Goal: Information Seeking & Learning: Learn about a topic

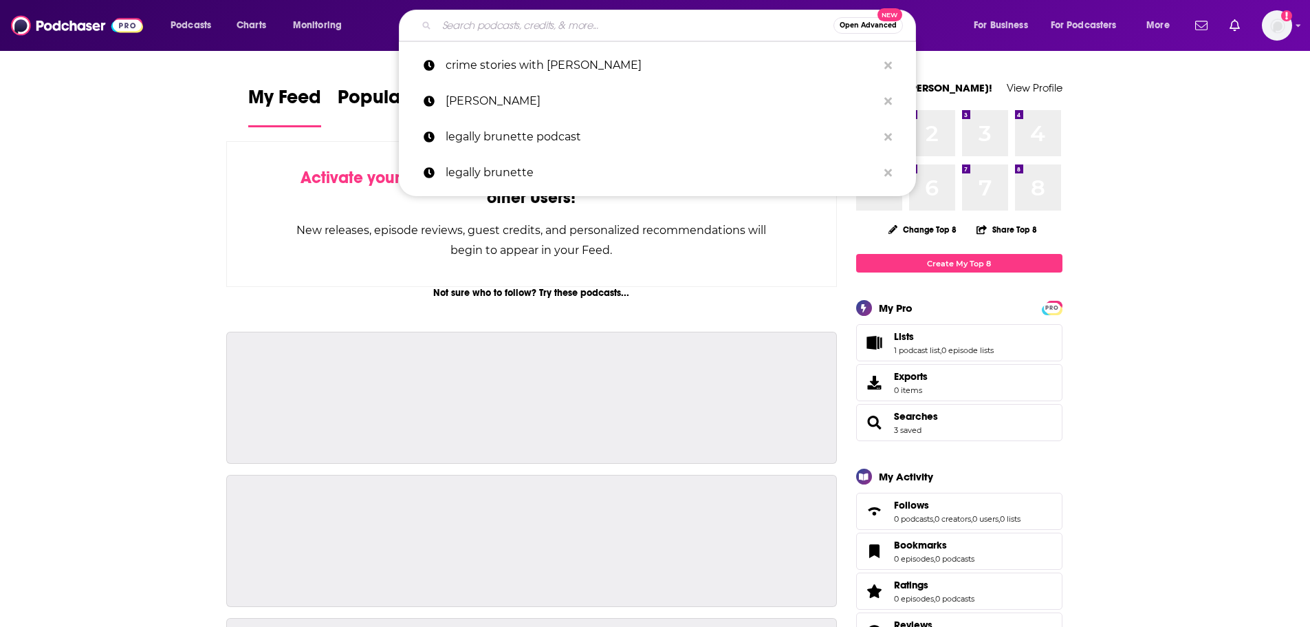
click at [554, 22] on input "Search podcasts, credits, & more..." at bounding box center [635, 25] width 397 height 22
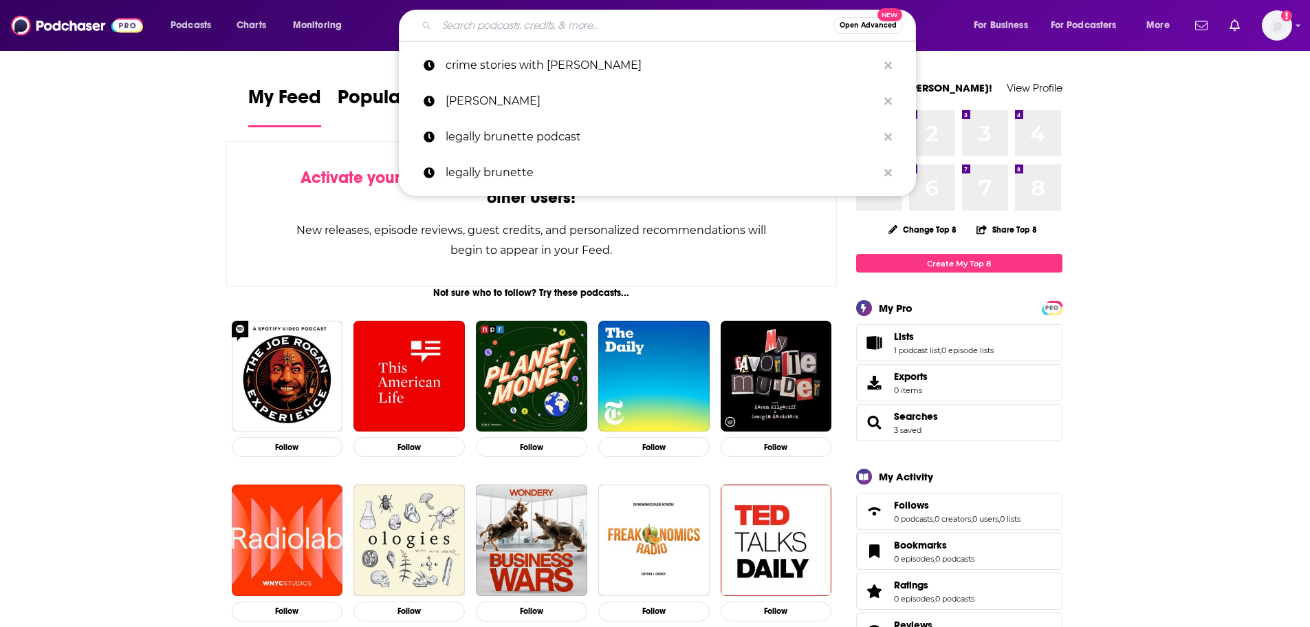
paste input "court tv podcast"
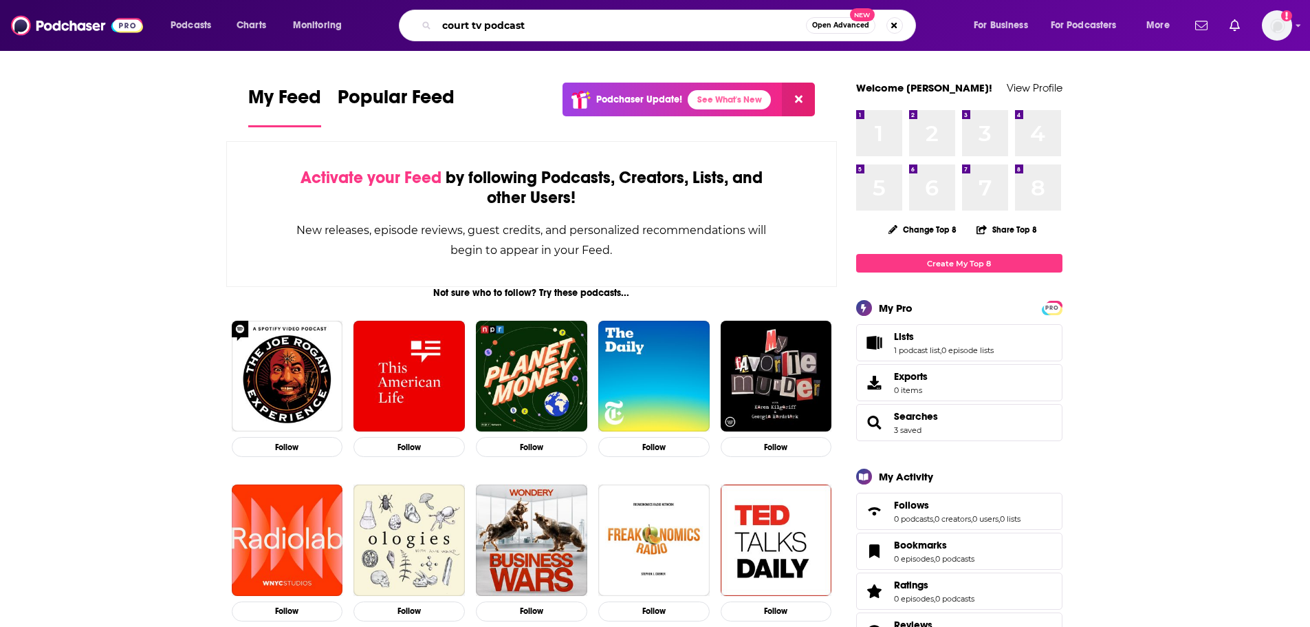
type input "court tv podcast"
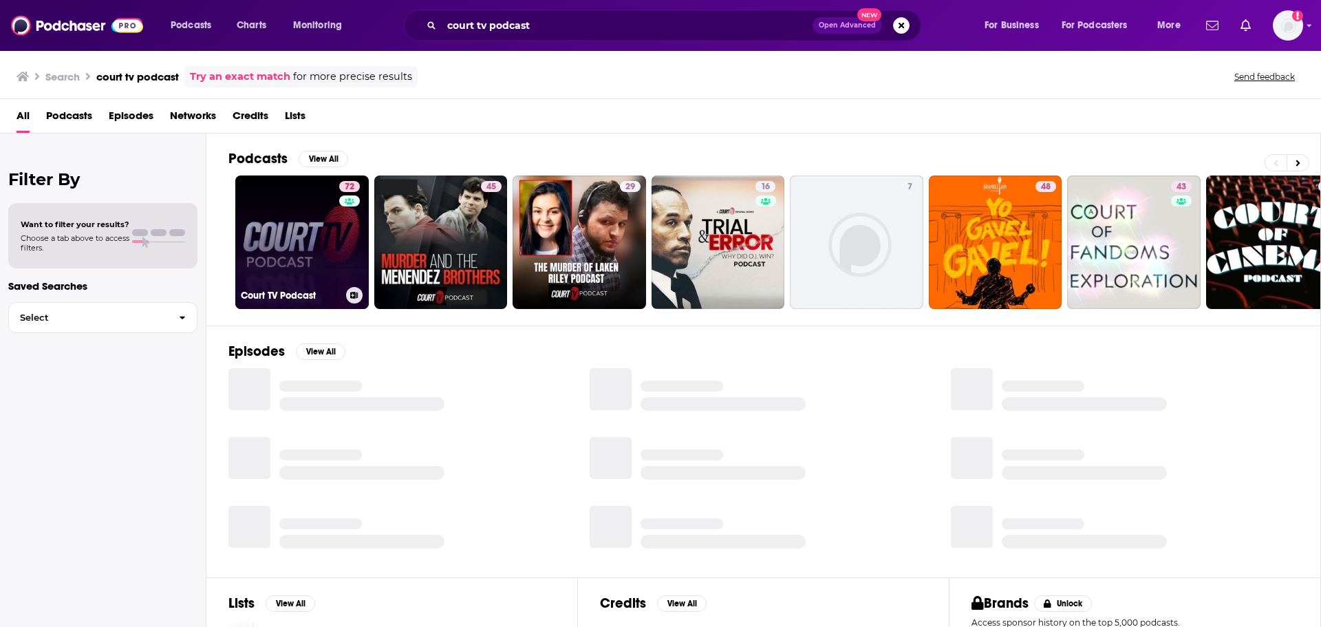
click at [306, 243] on link "72 Court TV Podcast" at bounding box center [301, 241] width 133 height 133
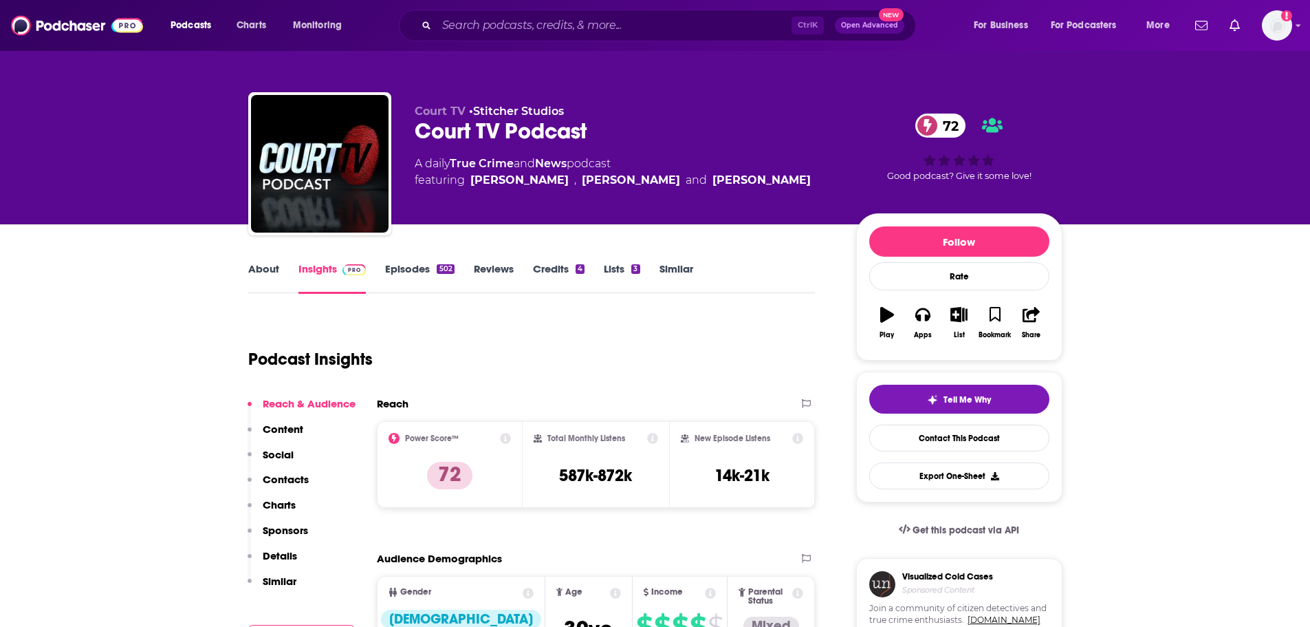
scroll to position [69, 0]
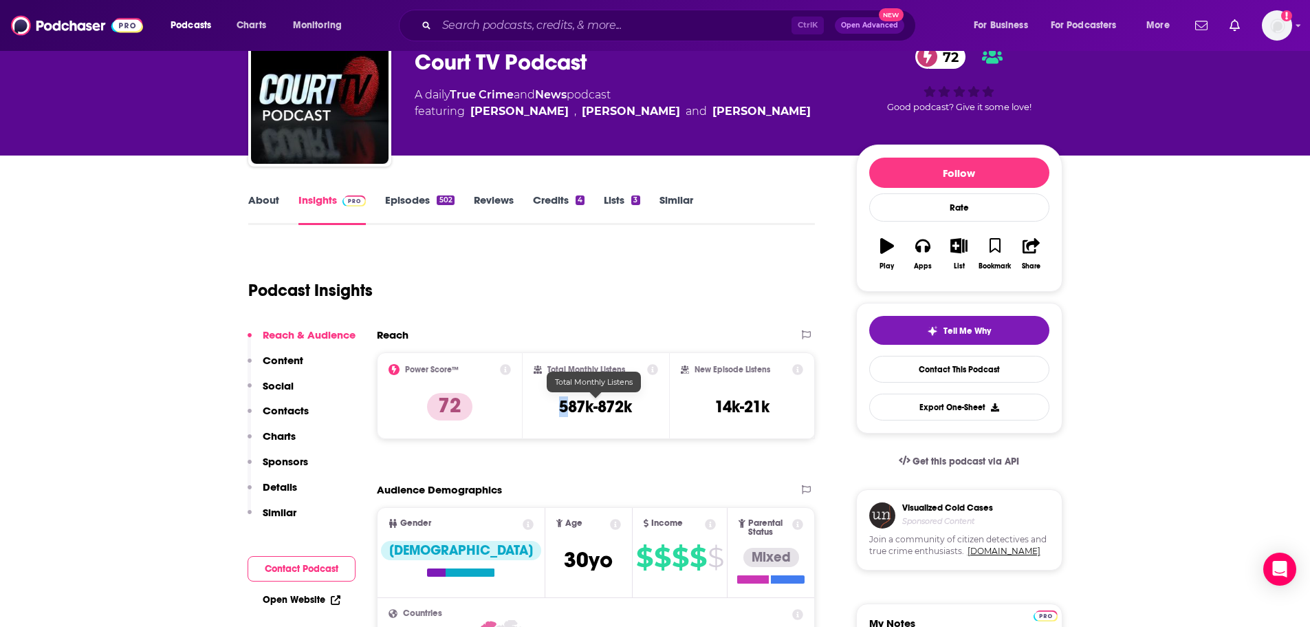
drag, startPoint x: 547, startPoint y: 406, endPoint x: 572, endPoint y: 404, distance: 24.8
click at [572, 404] on div "Total Monthly Listens 587k-872k" at bounding box center [596, 395] width 124 height 63
click at [611, 395] on div "Total Monthly Listens 587k-872k" at bounding box center [596, 395] width 124 height 63
drag, startPoint x: 636, startPoint y: 403, endPoint x: 550, endPoint y: 409, distance: 86.9
click at [550, 409] on div "Total Monthly Listens 587k-872k" at bounding box center [596, 395] width 124 height 63
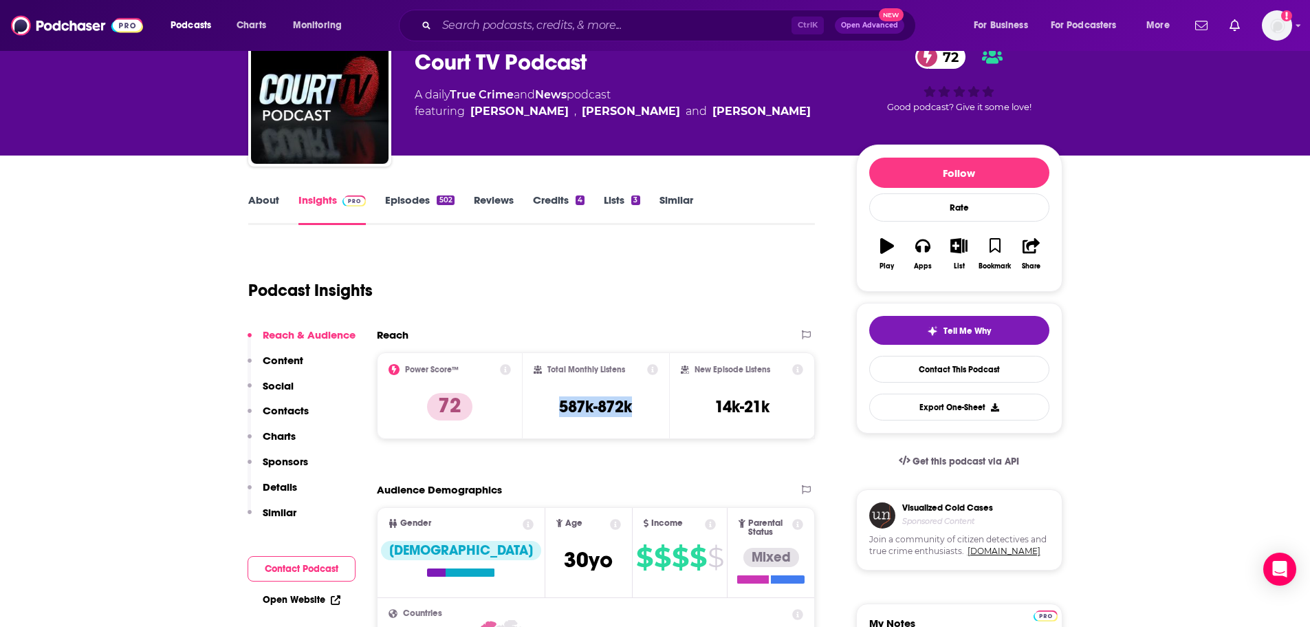
copy h3 "587k-872k"
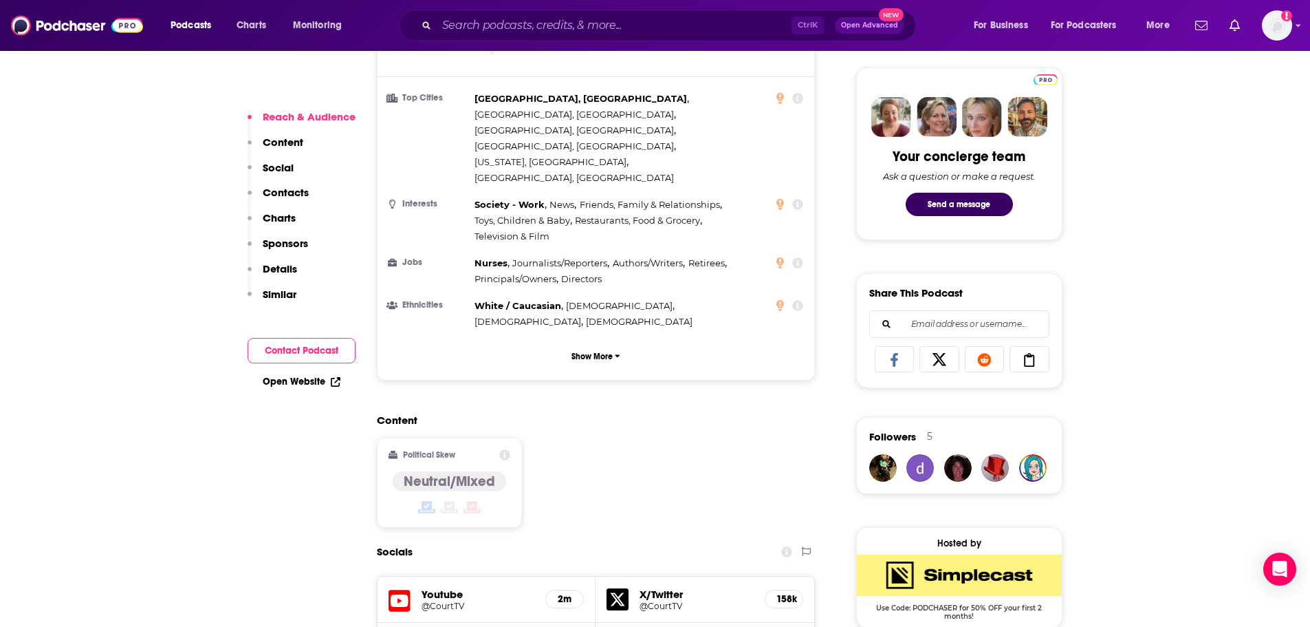
scroll to position [757, 0]
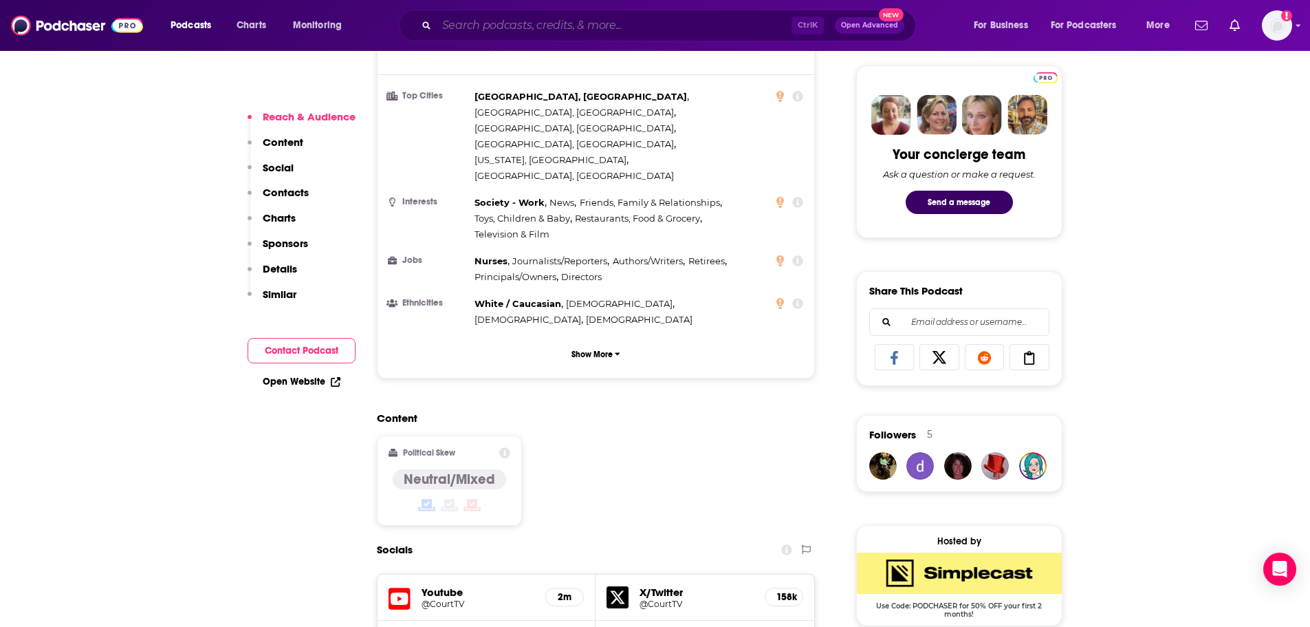
click at [521, 32] on input "Search podcasts, credits, & more..." at bounding box center [614, 25] width 355 height 22
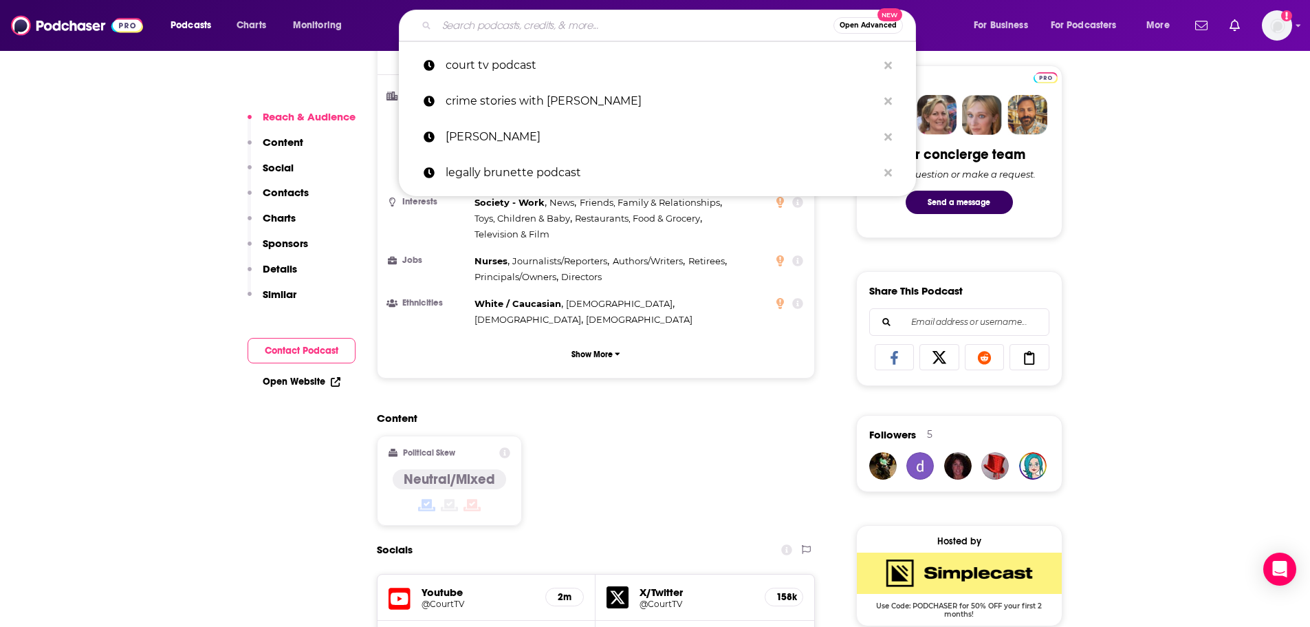
paste input "Hidden Killers w/ [PERSON_NAME]"
type input "Hidden Killers w/ [PERSON_NAME]"
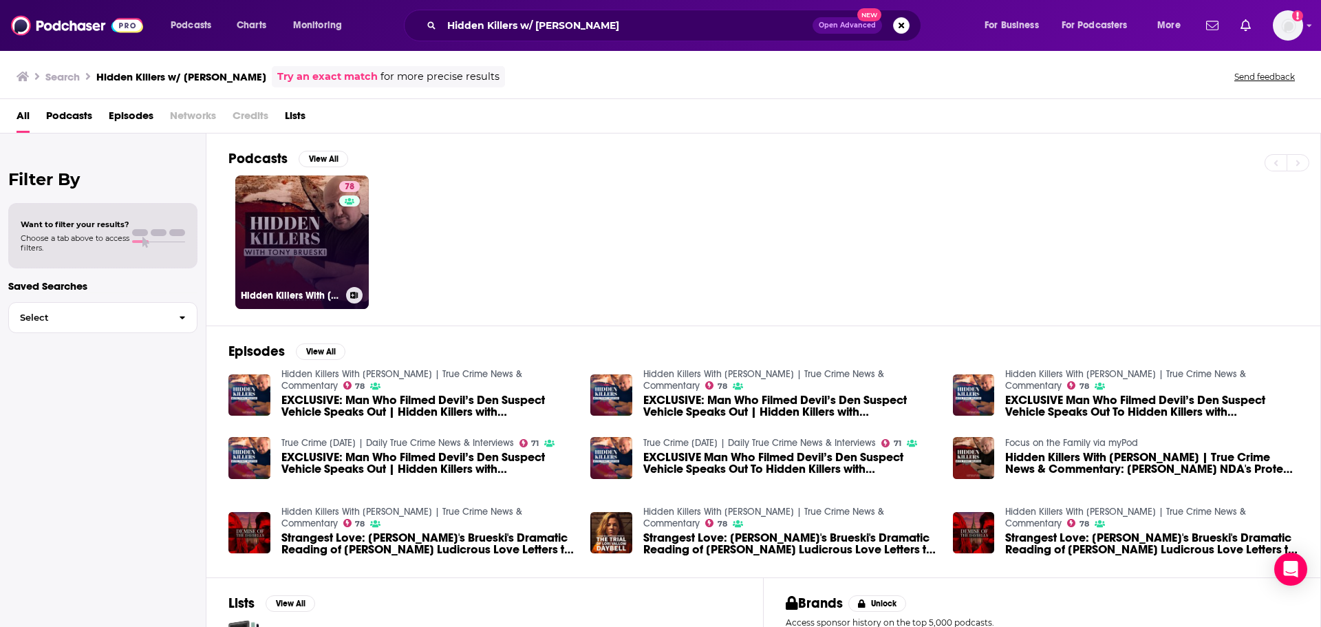
click at [293, 243] on link "78 Hidden Killers With [PERSON_NAME] | True Crime News & Commentary" at bounding box center [301, 241] width 133 height 133
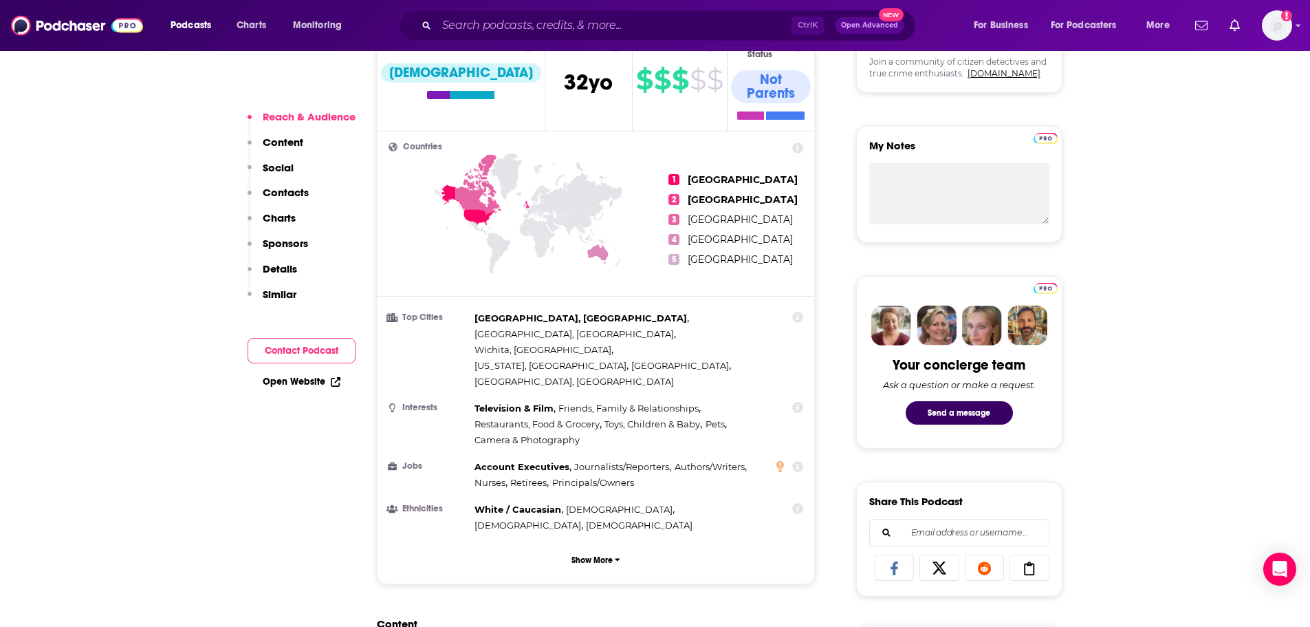
scroll to position [550, 0]
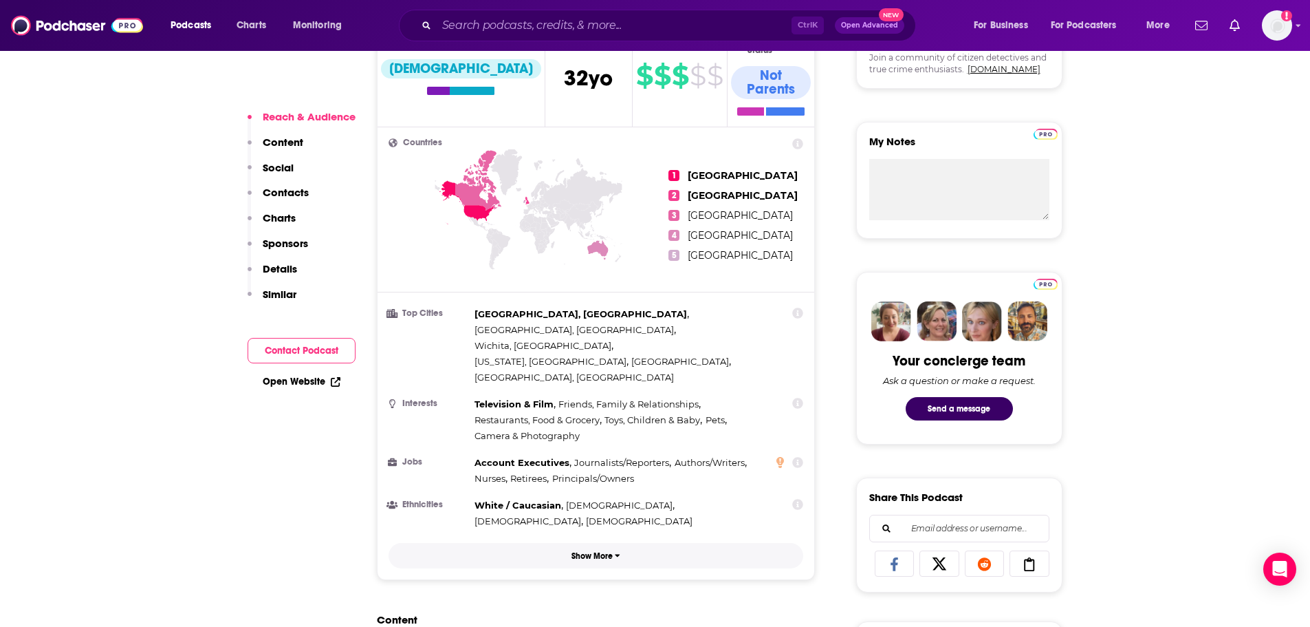
click at [594, 551] on p "Show More" at bounding box center [592, 556] width 41 height 10
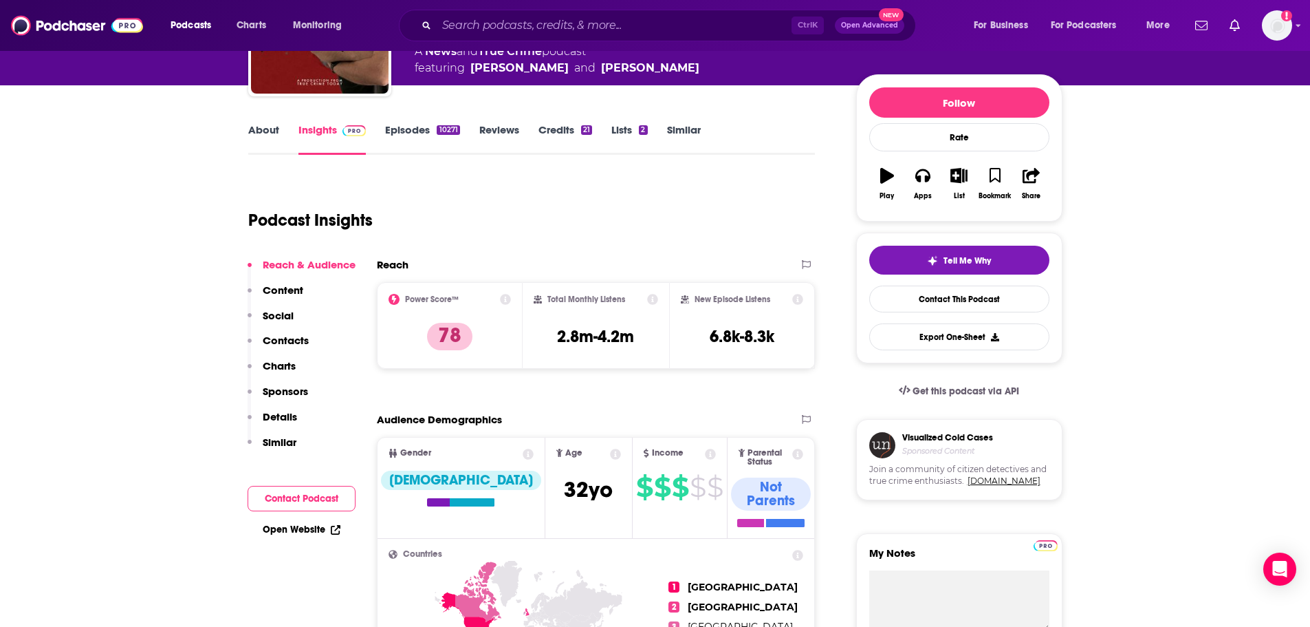
scroll to position [138, 0]
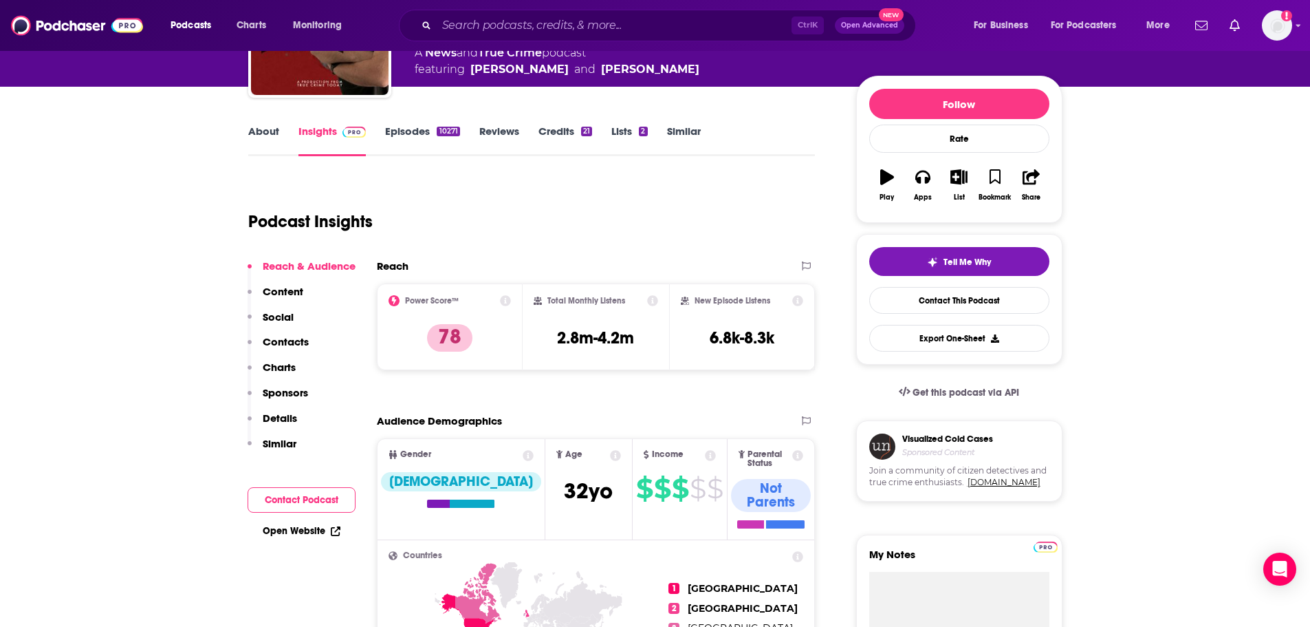
click at [640, 465] on span "Income $ $ $ $ $" at bounding box center [680, 489] width 94 height 100
click at [646, 505] on span "$ $ $ $ $" at bounding box center [680, 493] width 94 height 33
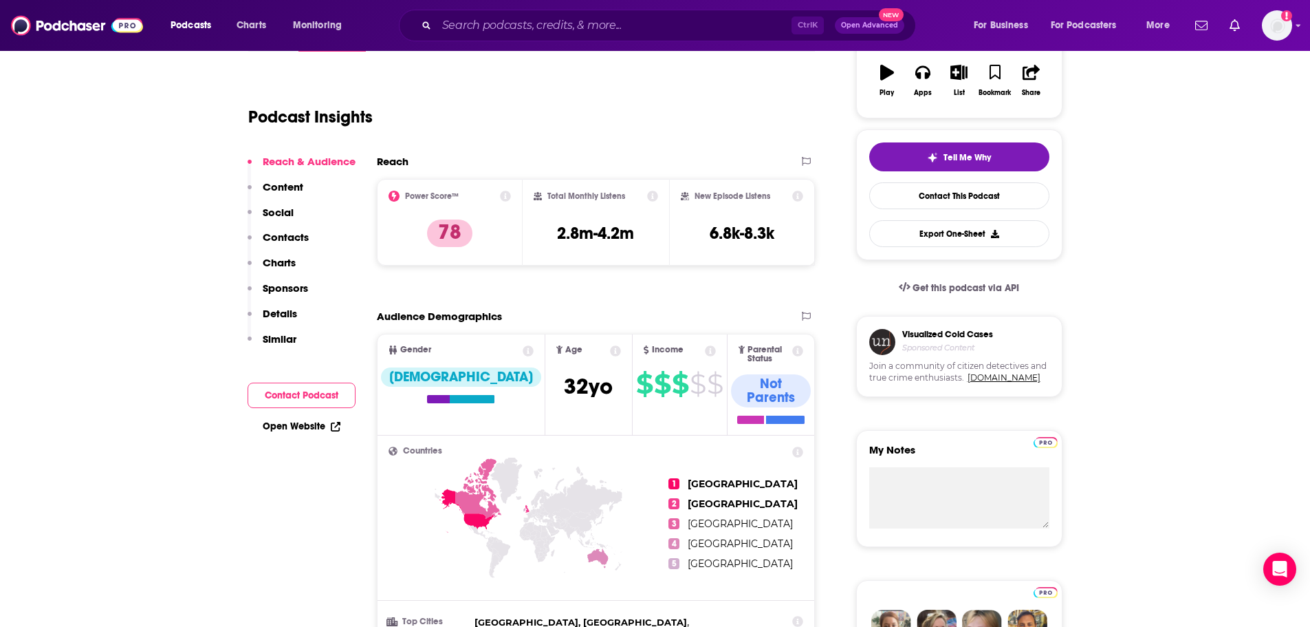
scroll to position [275, 0]
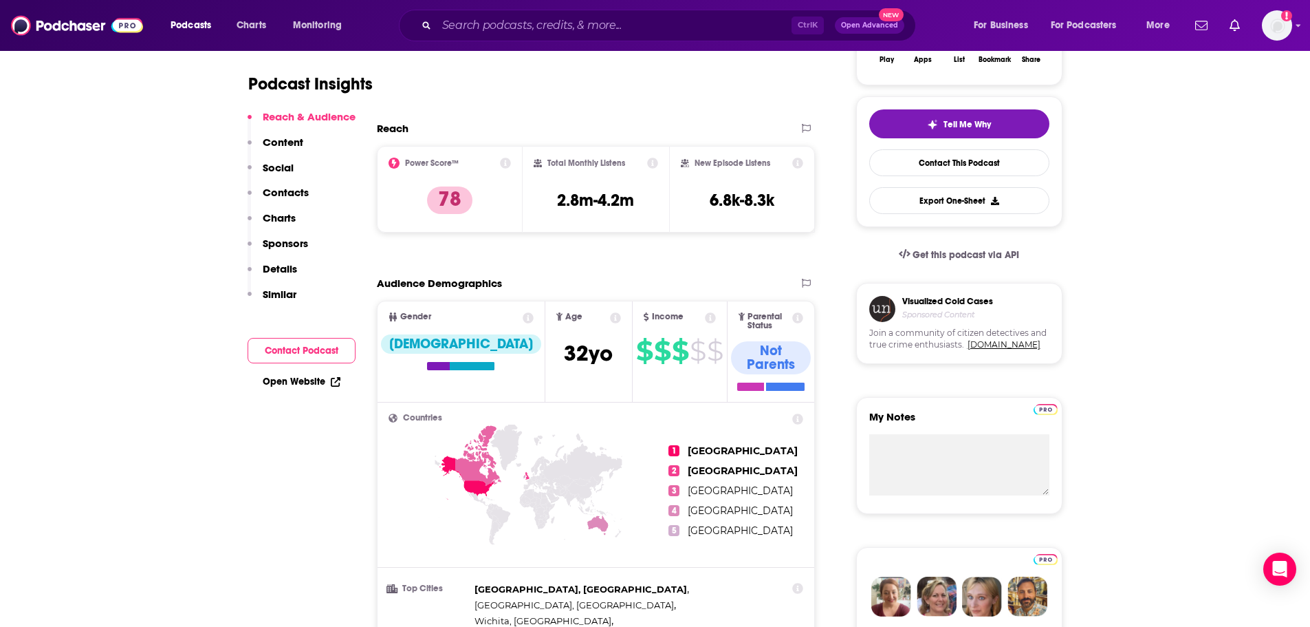
click at [644, 312] on icon at bounding box center [646, 316] width 5 height 9
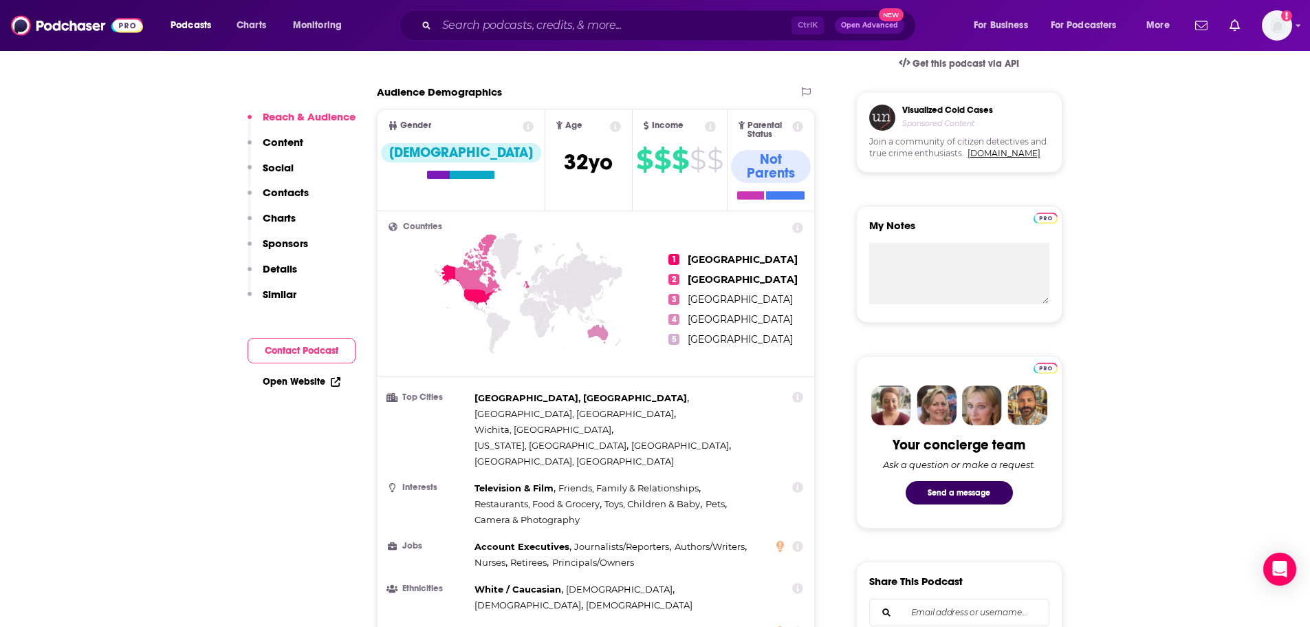
scroll to position [550, 0]
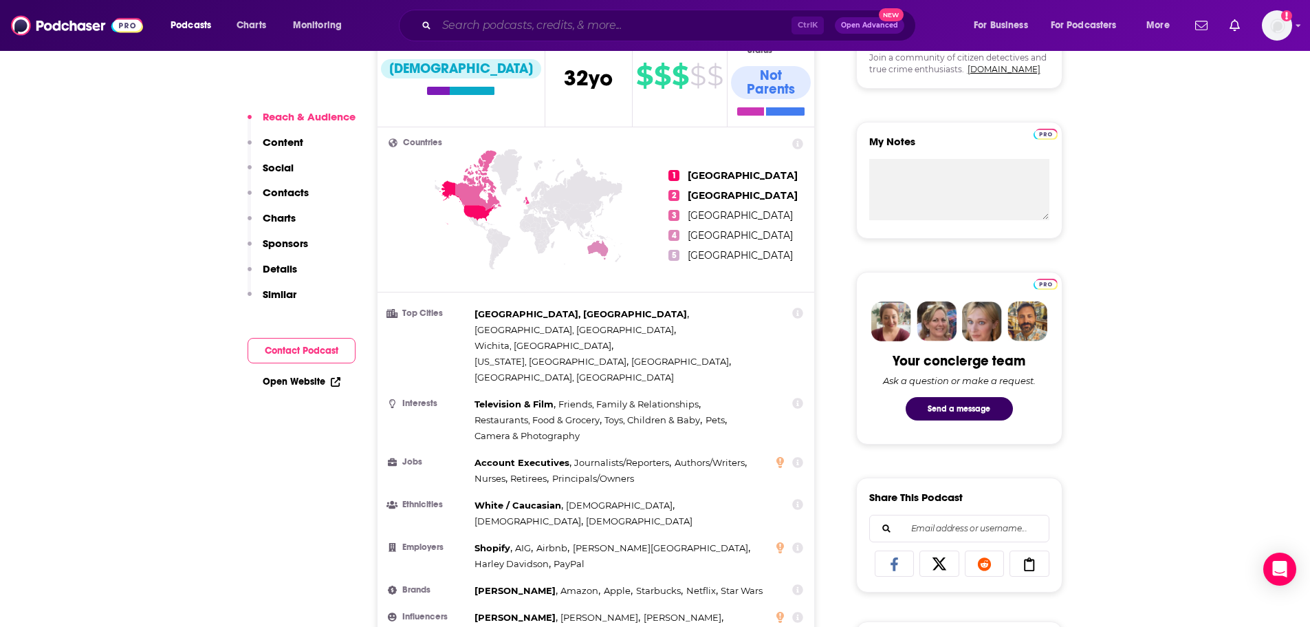
click at [517, 33] on input "Search podcasts, credits, & more..." at bounding box center [614, 25] width 355 height 22
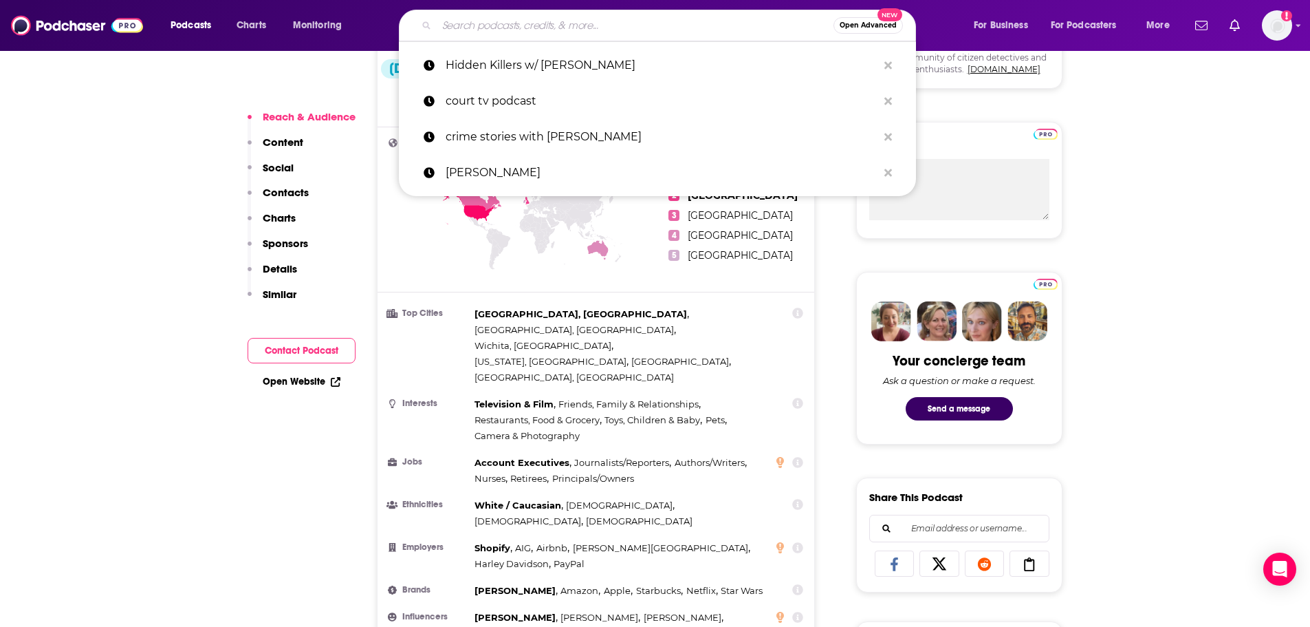
paste input "[PERSON_NAME] Investigates"
type input "[PERSON_NAME] Investigates"
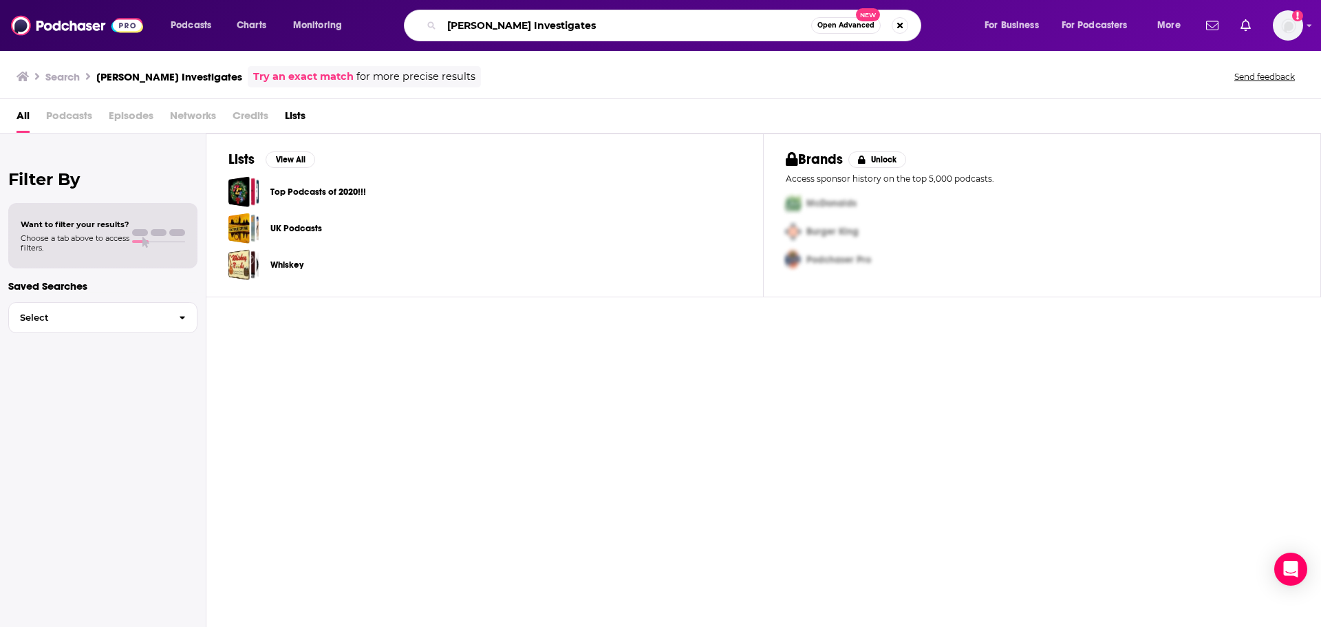
click at [581, 29] on input "[PERSON_NAME] Investigates" at bounding box center [626, 25] width 369 height 22
click at [479, 31] on input "[PERSON_NAME] Investigates" at bounding box center [626, 25] width 369 height 22
click at [607, 34] on input "[PERSON_NAME] Investigates" at bounding box center [626, 25] width 369 height 22
drag, startPoint x: 589, startPoint y: 23, endPoint x: 369, endPoint y: 22, distance: 220.1
click at [369, 22] on div "Podcasts Charts Monitoring [PERSON_NAME] Investigates Open Advanced New For Bus…" at bounding box center [677, 26] width 1032 height 32
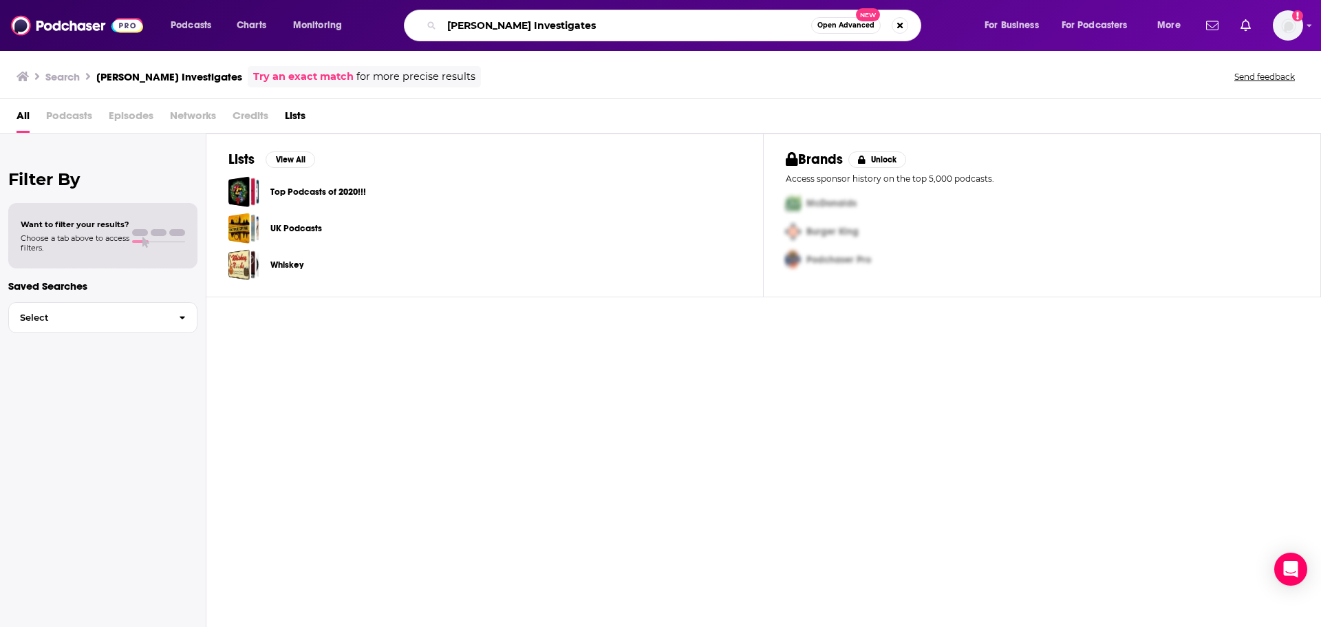
paste input "The Pascal Show"
type input "The Pascal Show"
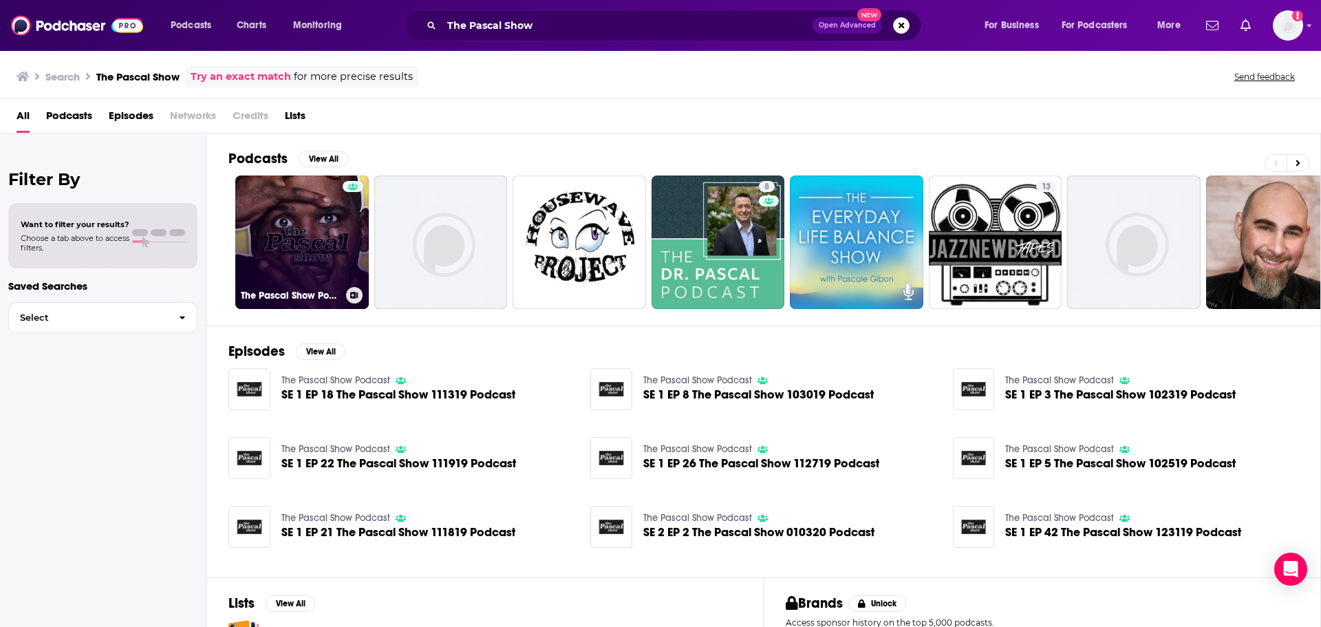
click at [294, 237] on link "The Pascal Show Podcast" at bounding box center [301, 241] width 133 height 133
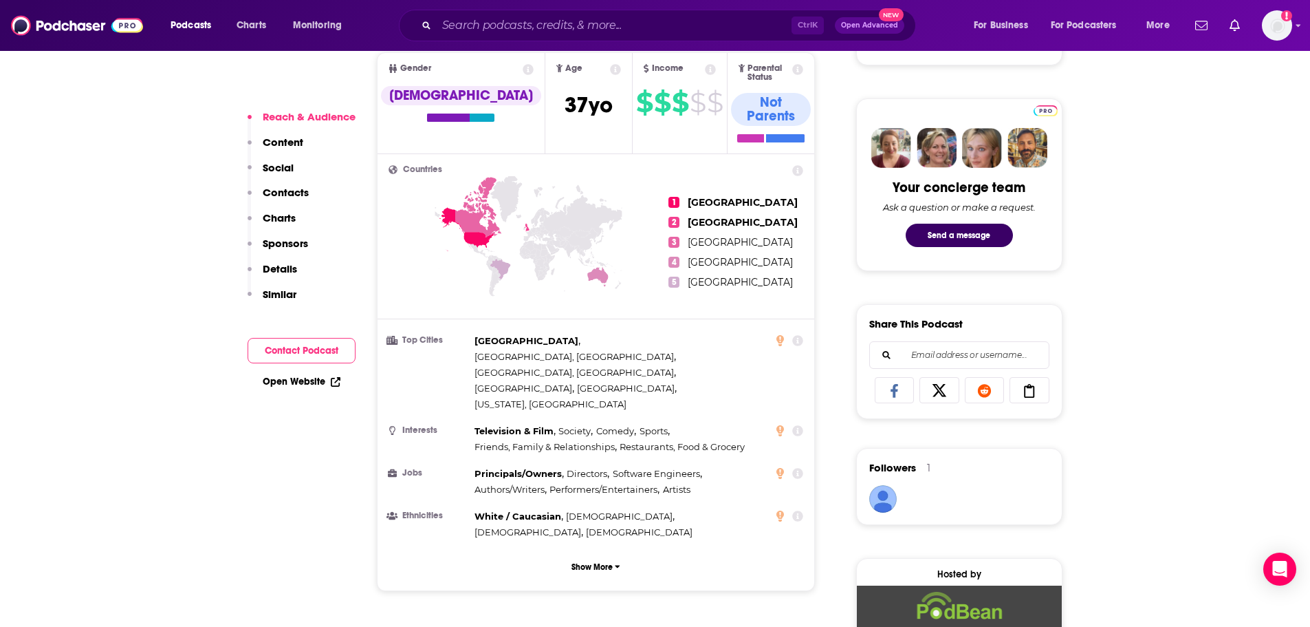
scroll to position [619, 0]
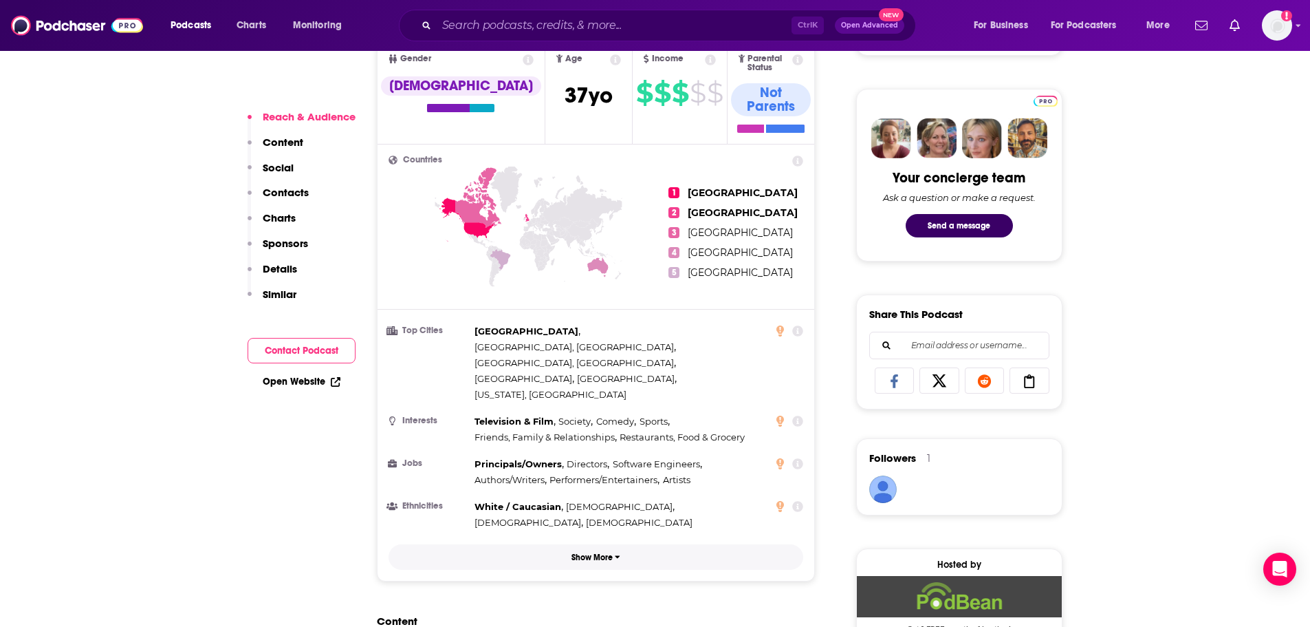
click at [606, 552] on p "Show More" at bounding box center [592, 557] width 41 height 10
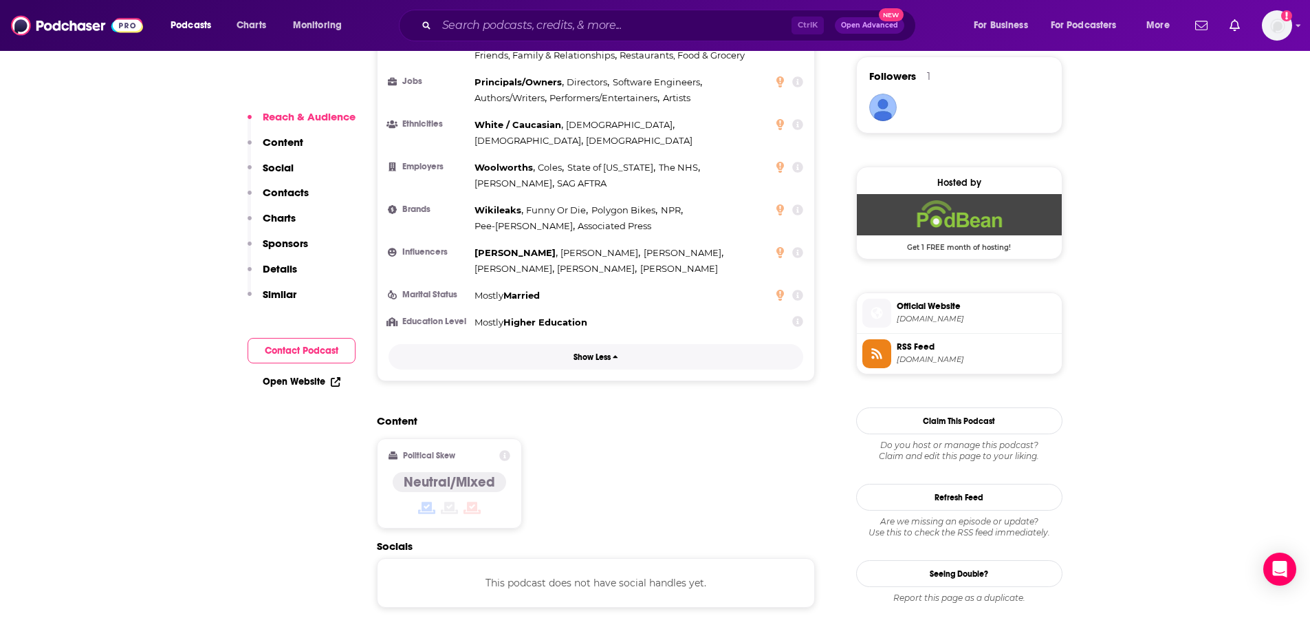
scroll to position [1032, 0]
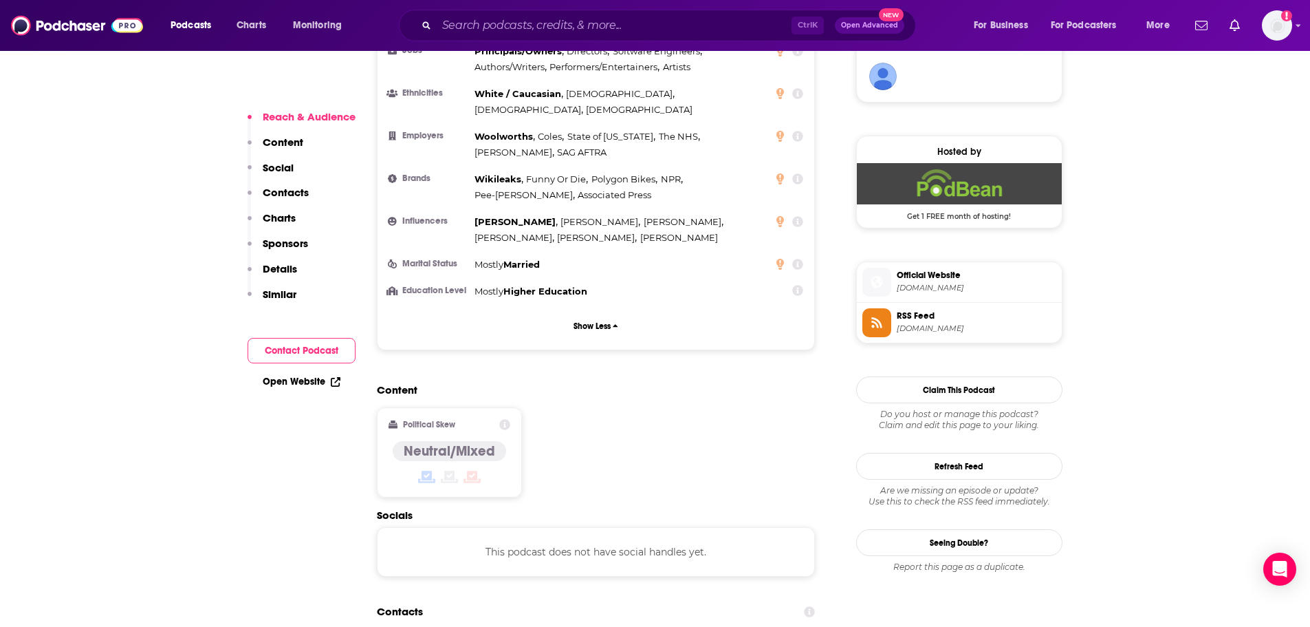
drag, startPoint x: 172, startPoint y: 332, endPoint x: 250, endPoint y: 331, distance: 77.7
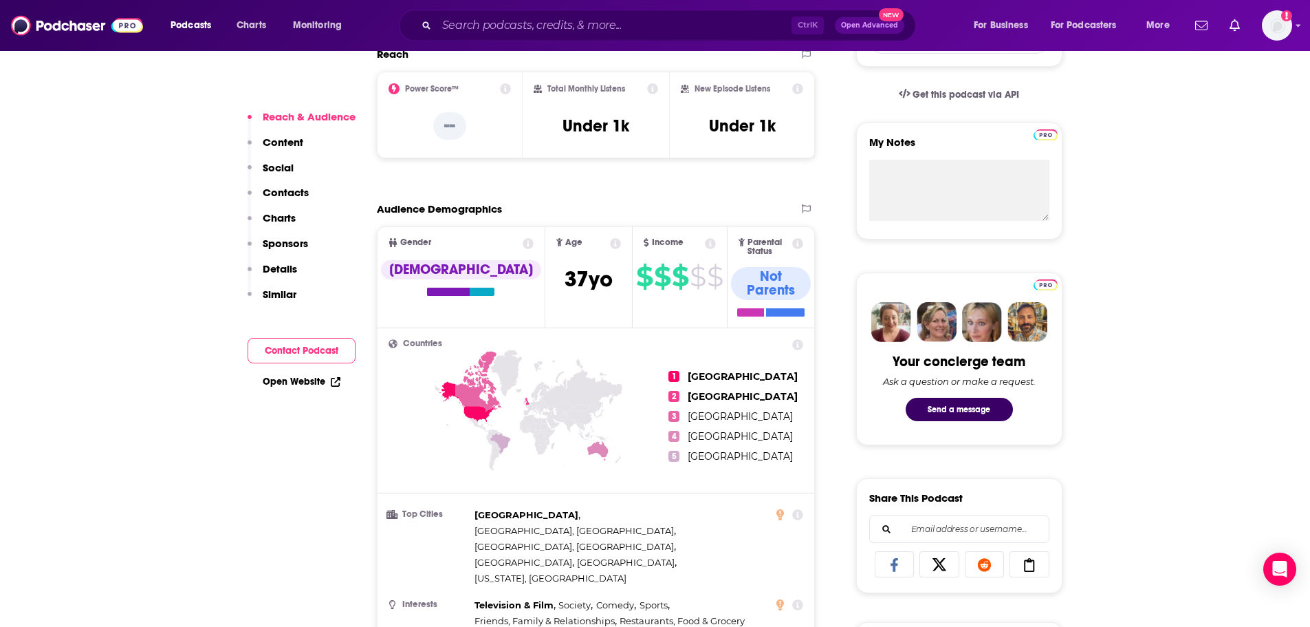
scroll to position [481, 0]
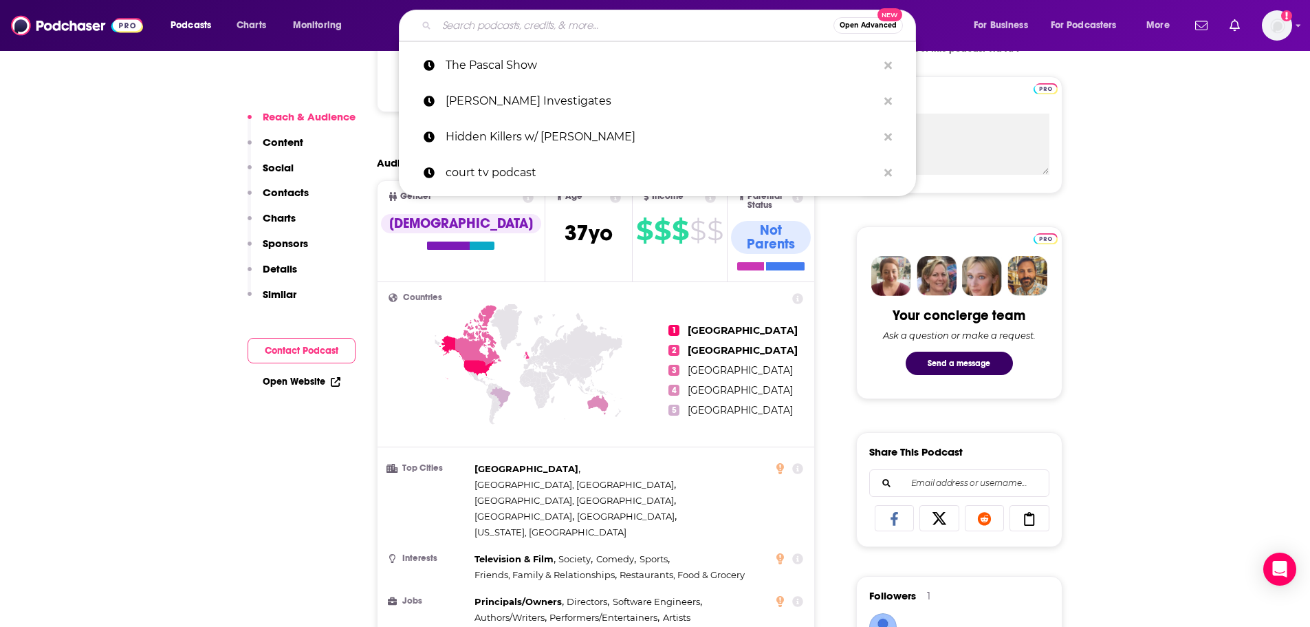
click at [477, 21] on input "Search podcasts, credits, & more..." at bounding box center [635, 25] width 397 height 22
paste input "[PERSON_NAME] Investigates"
type input "[PERSON_NAME] Investigates"
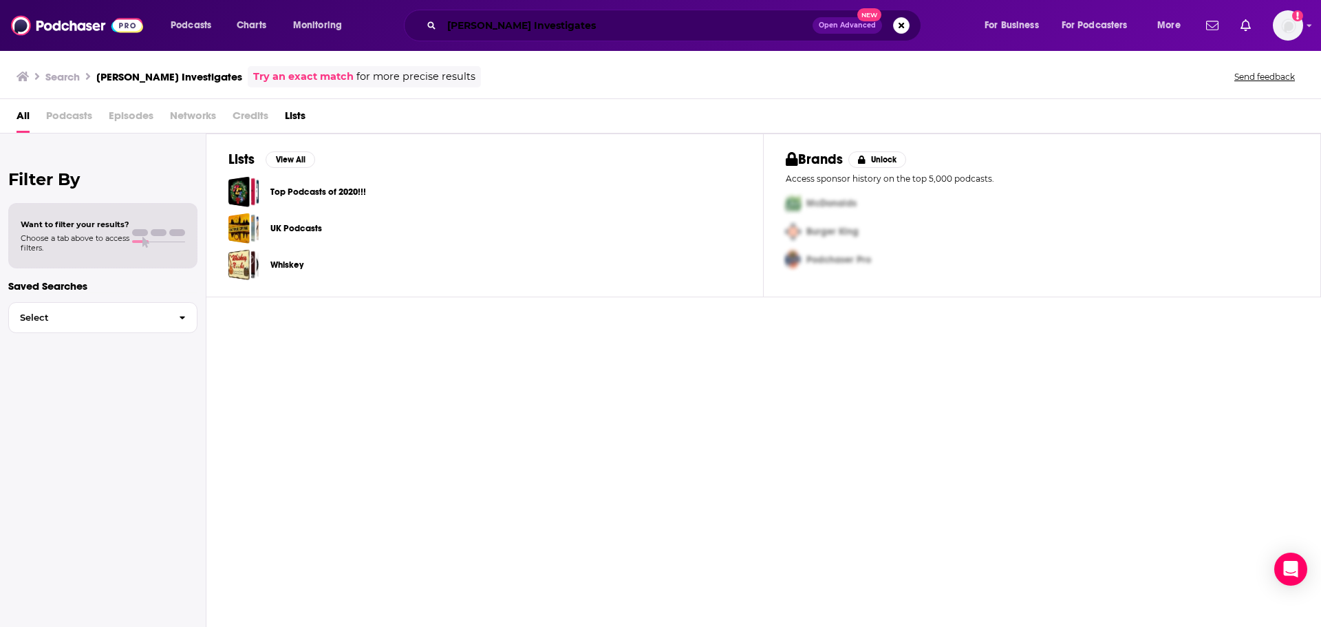
click at [495, 28] on input "[PERSON_NAME] Investigates" at bounding box center [627, 25] width 371 height 22
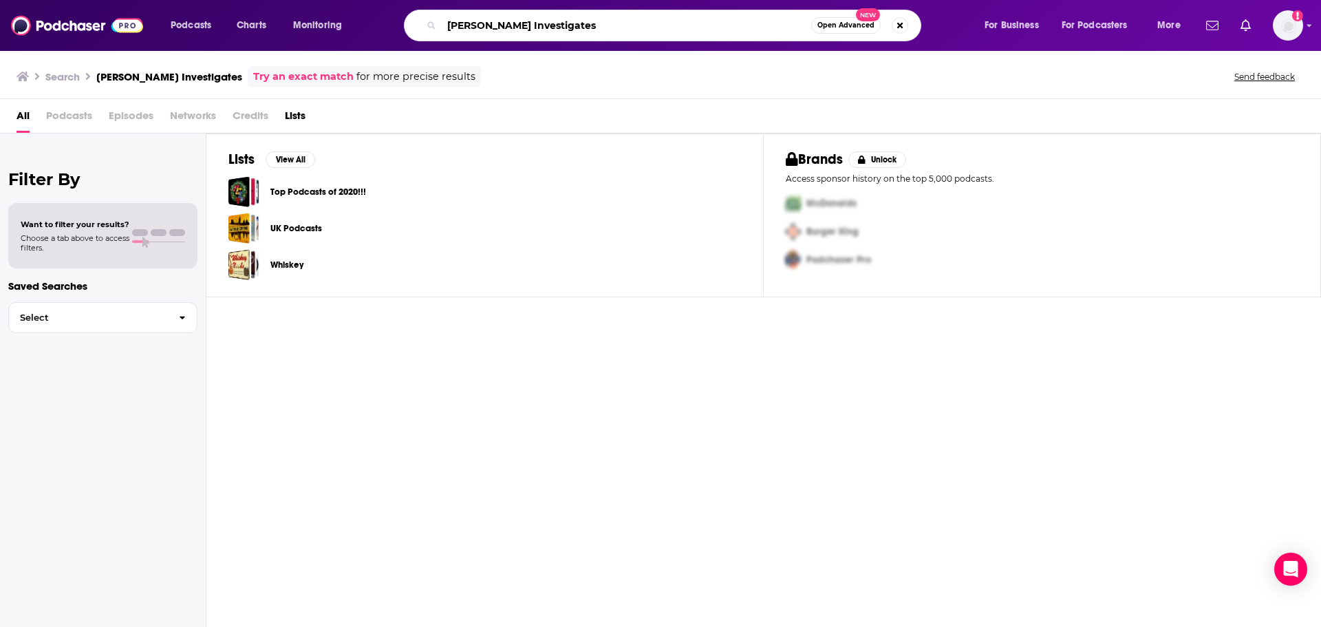
drag, startPoint x: 612, startPoint y: 23, endPoint x: 384, endPoint y: 47, distance: 229.6
click at [384, 47] on div "Podcasts Charts Monitoring [PERSON_NAME] Investigates Open Advanced New For Bus…" at bounding box center [660, 25] width 1321 height 51
type input "youtube"
